Goal: Use online tool/utility: Utilize a website feature to perform a specific function

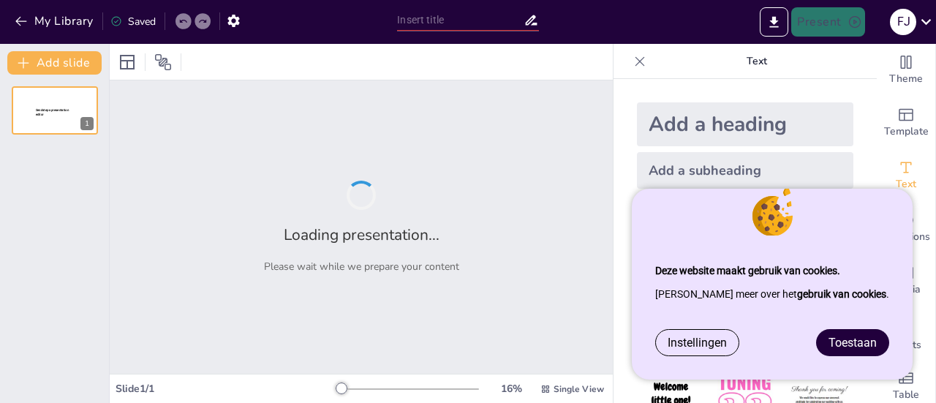
type input "Reservering en Groepsbezoeken: Wat je Moet Weten voor Musea in [GEOGRAPHIC_DATA]"
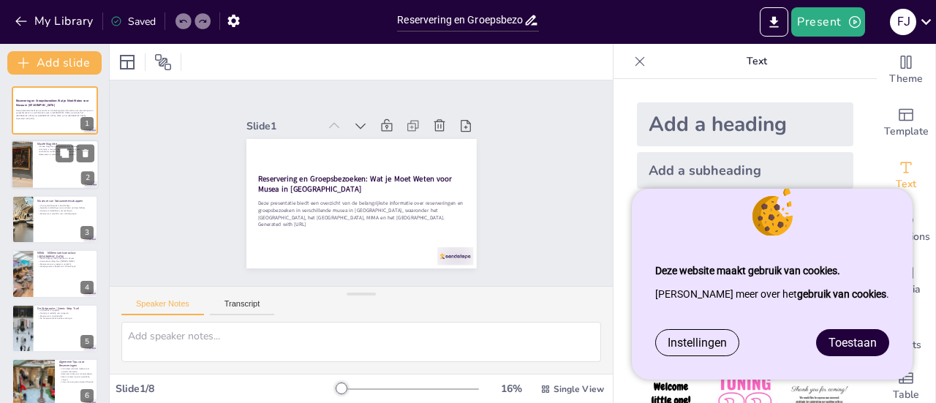
click at [49, 164] on div at bounding box center [55, 165] width 88 height 50
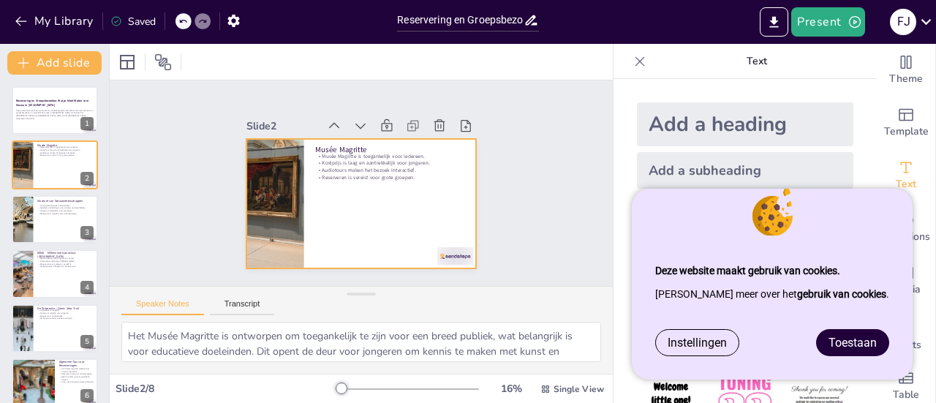
click at [342, 209] on div at bounding box center [353, 202] width 262 height 212
click at [35, 226] on div at bounding box center [55, 219] width 88 height 50
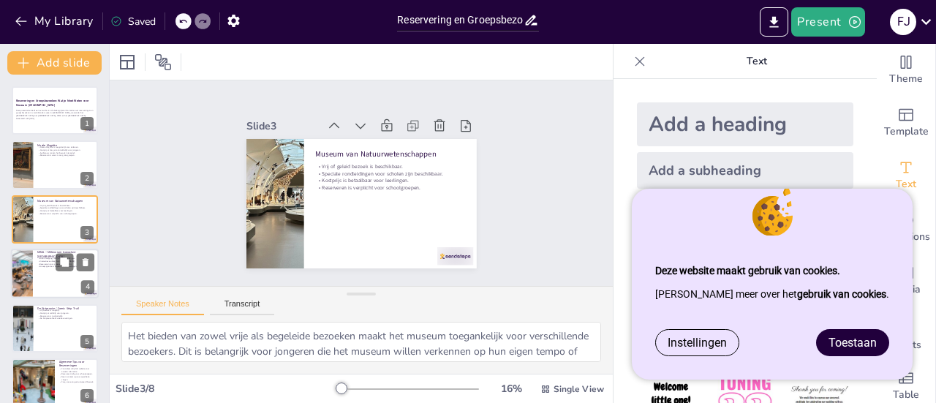
click at [38, 263] on p "Reserveren voor groepen is verplicht." at bounding box center [65, 263] width 57 height 3
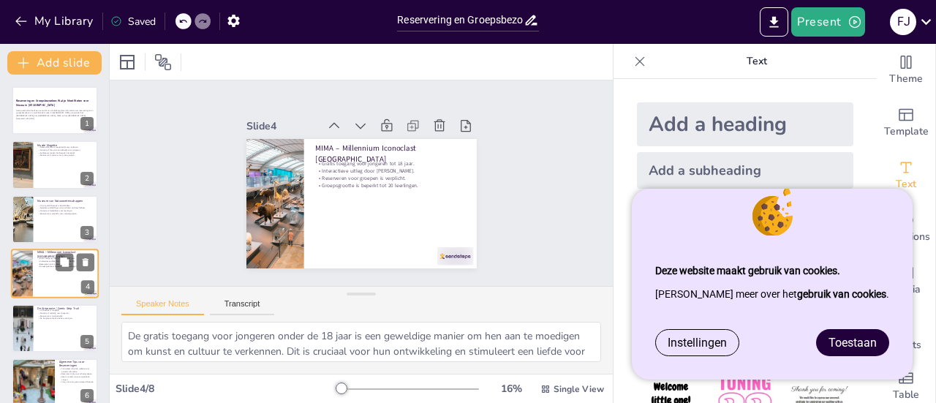
scroll to position [35, 0]
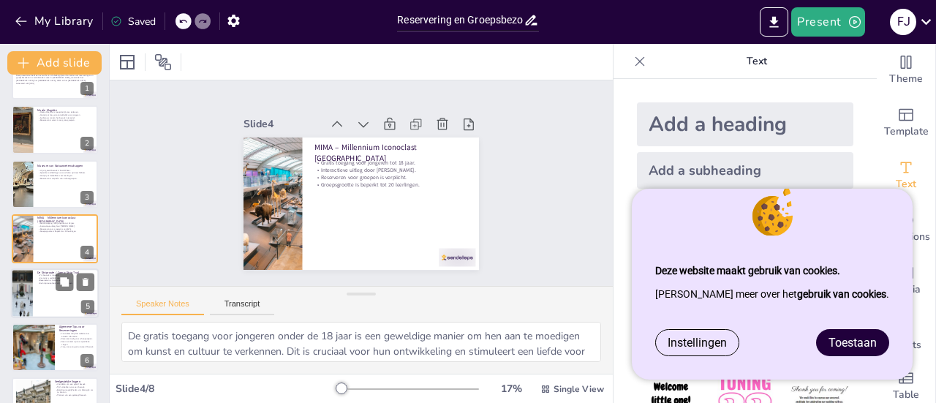
click at [38, 284] on div at bounding box center [55, 293] width 88 height 50
type textarea "Het feit dat bezoekers het museum vrij kunnen bezoeken, maakt het toegankelijke…"
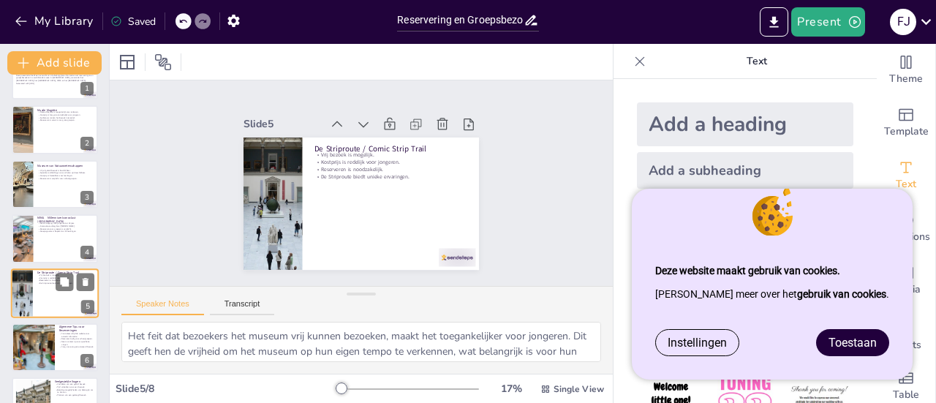
scroll to position [89, 0]
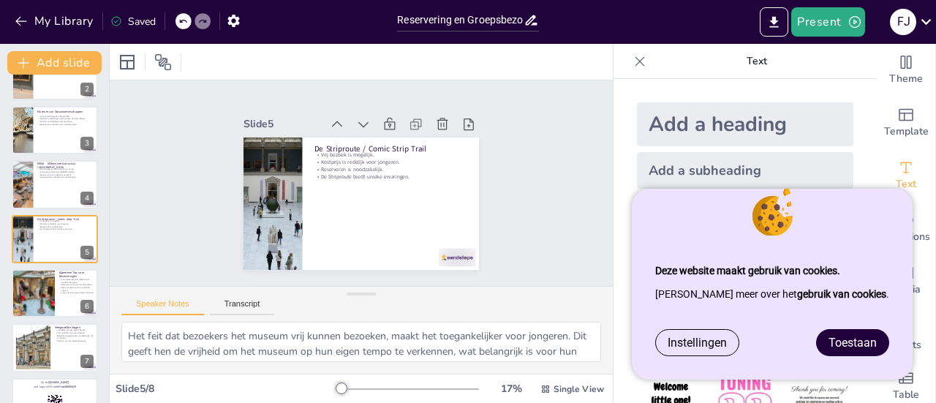
click at [863, 368] on div "Instellingen Toestaan" at bounding box center [772, 354] width 281 height 50
click at [857, 349] on span "Toestaan" at bounding box center [852, 343] width 48 height 14
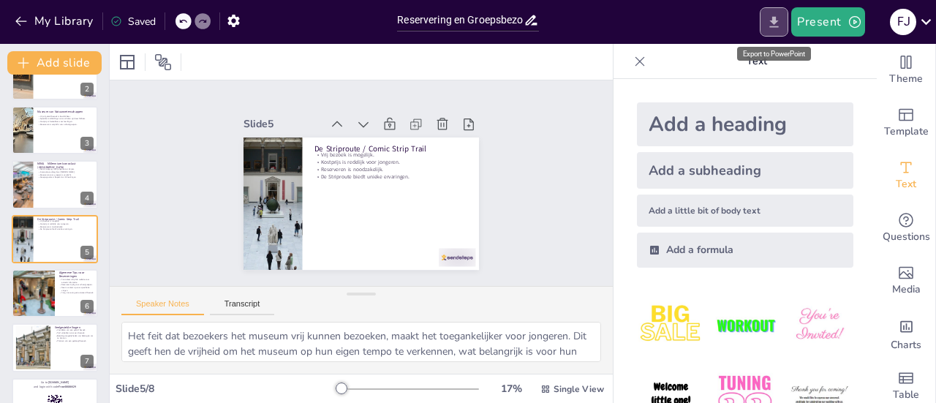
click at [769, 20] on icon "Export to PowerPoint" at bounding box center [773, 22] width 15 height 15
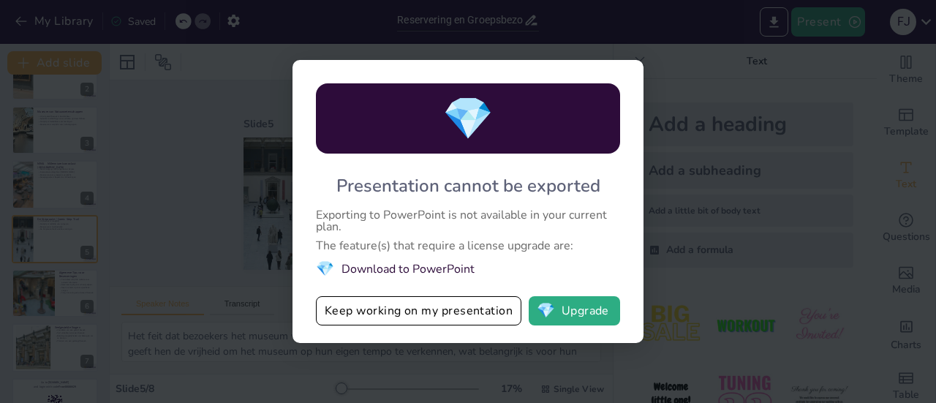
click at [262, 197] on div "💎 Presentation cannot be exported Exporting to PowerPoint is not available in y…" at bounding box center [468, 201] width 936 height 403
click at [583, 309] on button "💎 Upgrade" at bounding box center [574, 310] width 91 height 29
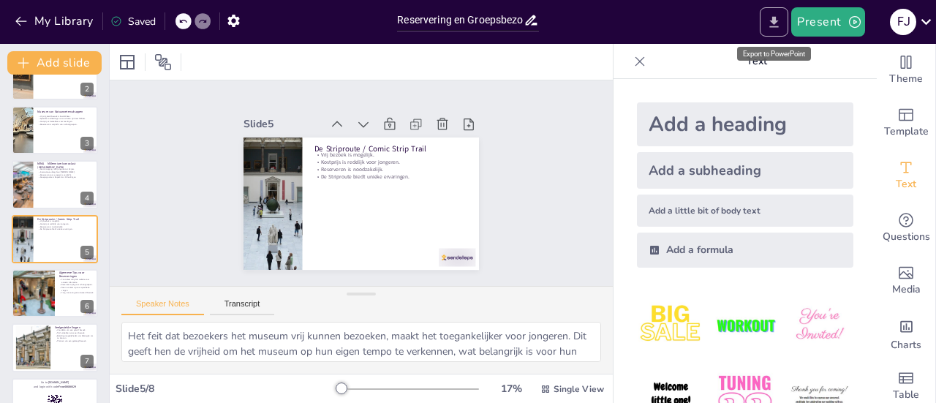
click at [778, 18] on icon "Export to PowerPoint" at bounding box center [773, 22] width 15 height 15
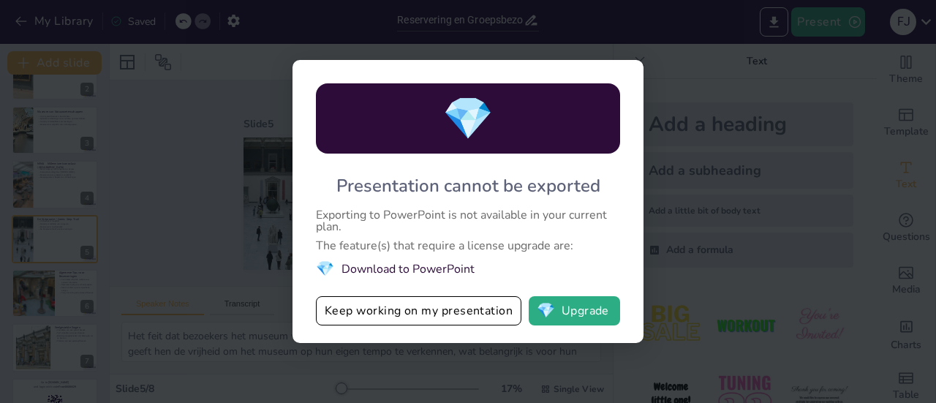
click at [262, 103] on div "💎 Presentation cannot be exported Exporting to PowerPoint is not available in y…" at bounding box center [468, 201] width 936 height 403
click at [417, 317] on button "Keep working on my presentation" at bounding box center [418, 310] width 205 height 29
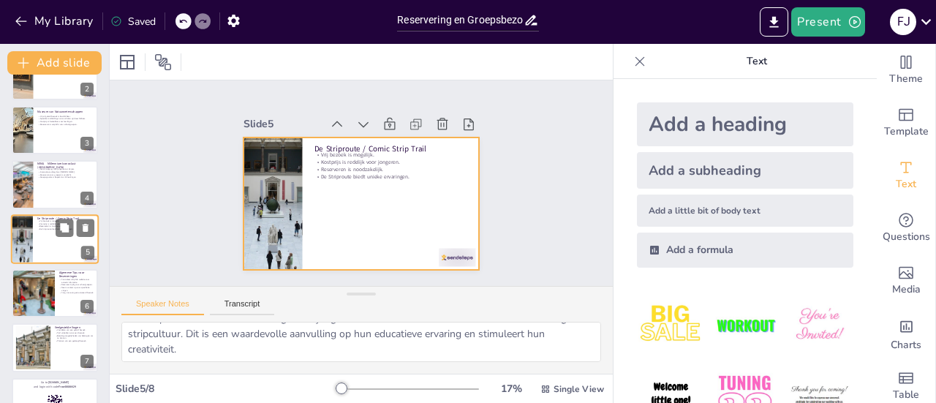
scroll to position [124, 0]
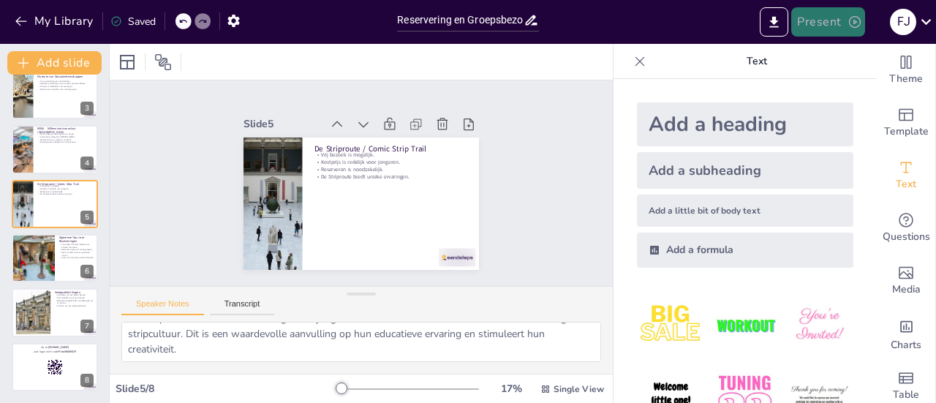
click at [846, 17] on button "Present" at bounding box center [827, 21] width 73 height 29
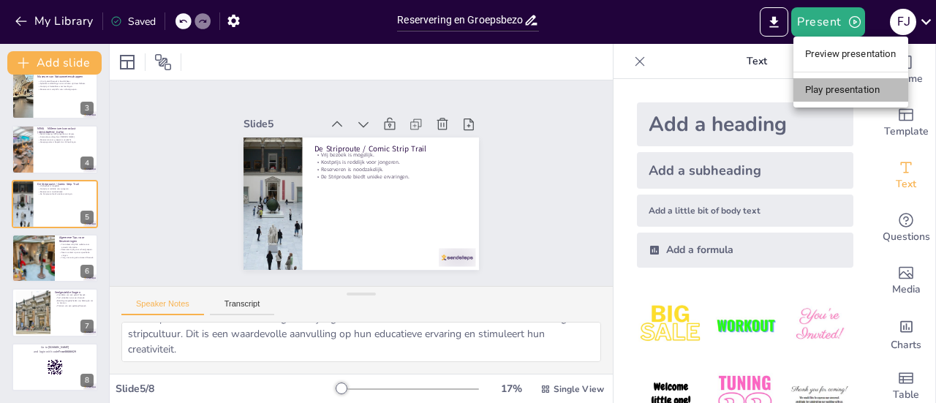
click at [830, 88] on li "Play presentation" at bounding box center [850, 89] width 115 height 23
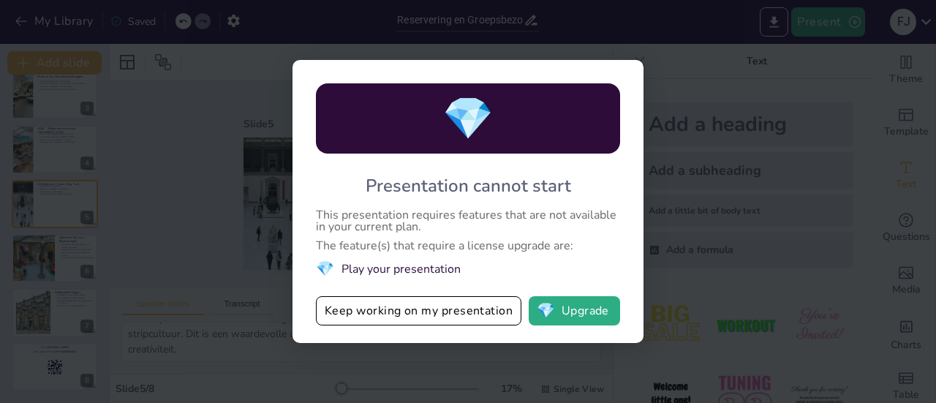
click at [321, 150] on div "💎" at bounding box center [468, 118] width 304 height 70
click at [214, 94] on div "💎 Presentation cannot start This presentation requires features that are not av…" at bounding box center [468, 201] width 936 height 403
click at [379, 302] on button "Keep working on my presentation" at bounding box center [418, 310] width 205 height 29
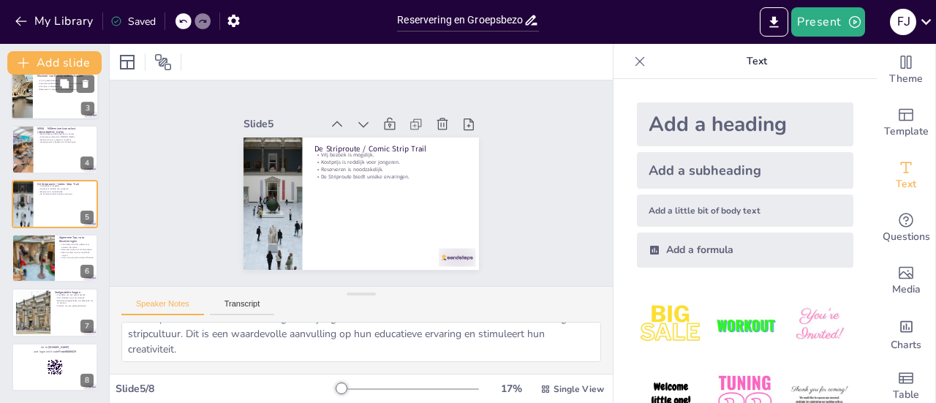
scroll to position [0, 0]
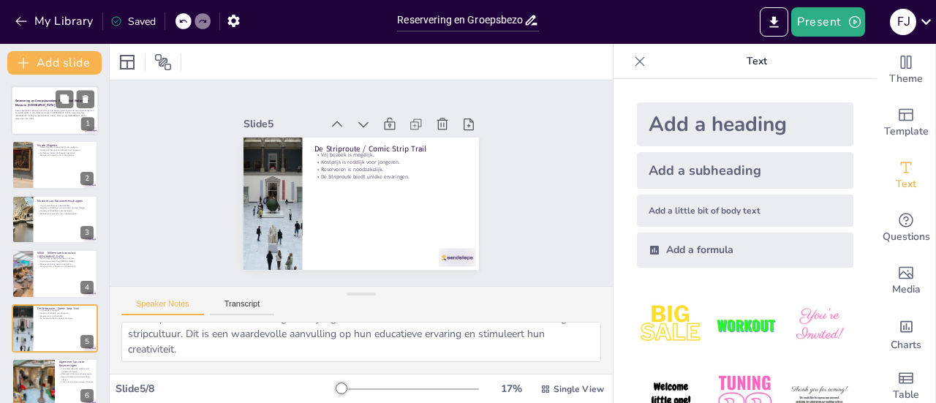
click at [53, 114] on p "Deze presentatie biedt een overzicht van de belangrijkste informatie over reser…" at bounding box center [54, 113] width 79 height 8
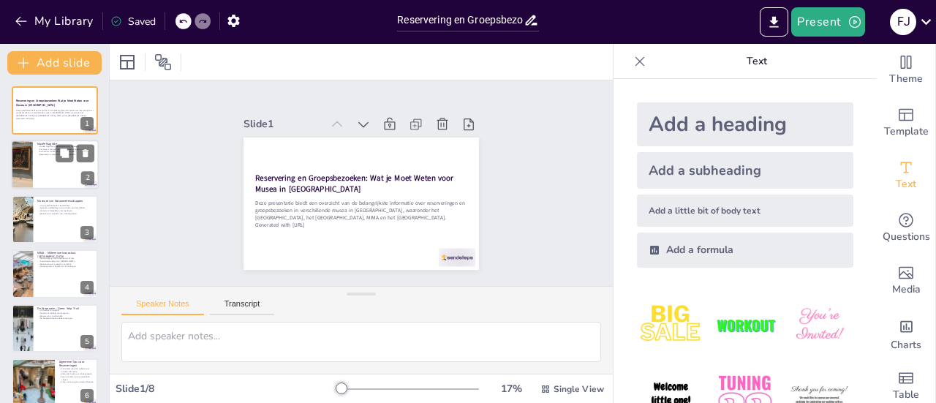
click at [56, 162] on div at bounding box center [75, 154] width 39 height 18
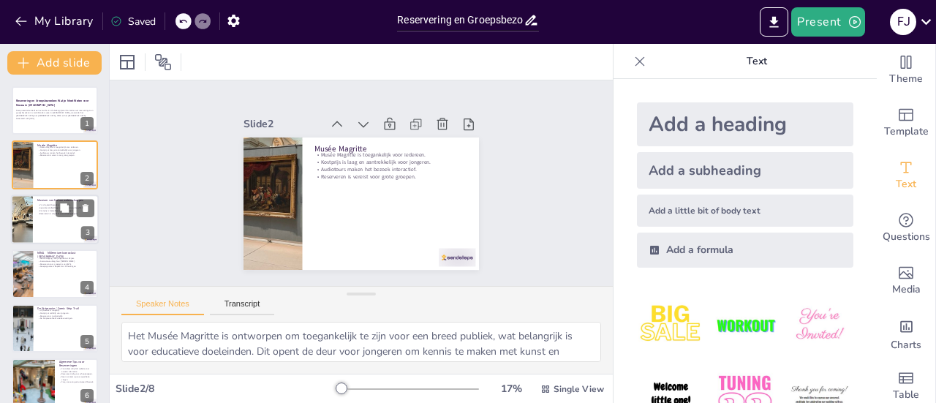
click at [37, 210] on p "Kostprijs is betaalbaar voor leerlingen." at bounding box center [65, 210] width 57 height 3
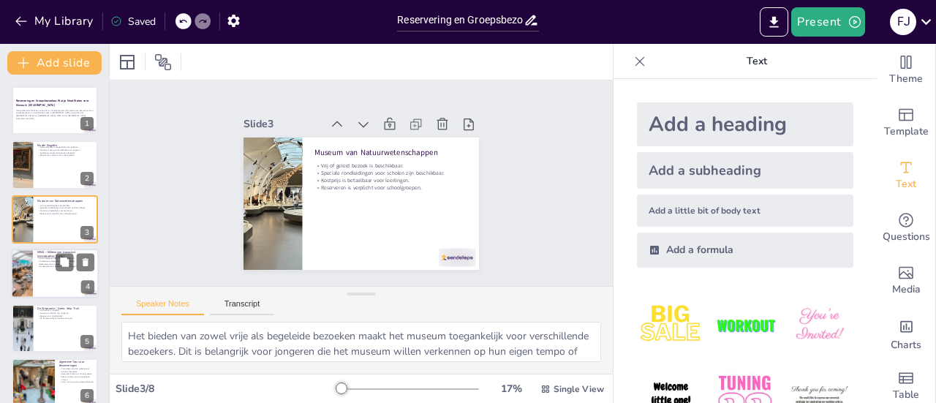
click at [48, 270] on div at bounding box center [55, 274] width 88 height 50
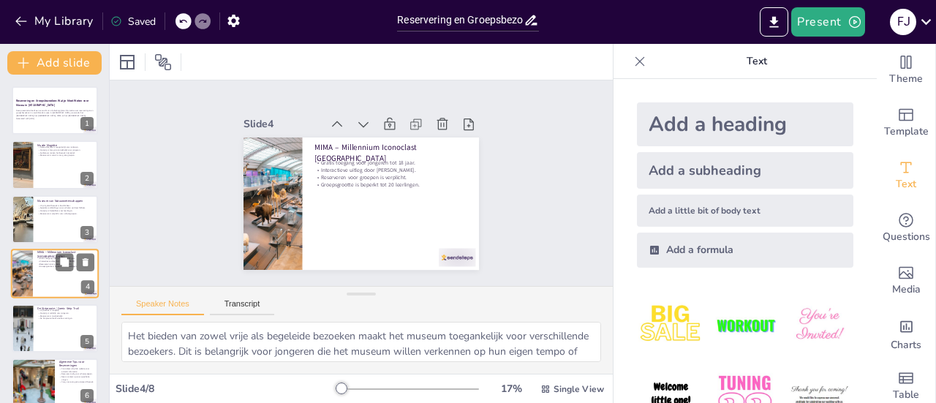
type textarea "De gratis toegang voor jongeren onder de 18 jaar is een geweldige manier om hen…"
